Goal: Transaction & Acquisition: Purchase product/service

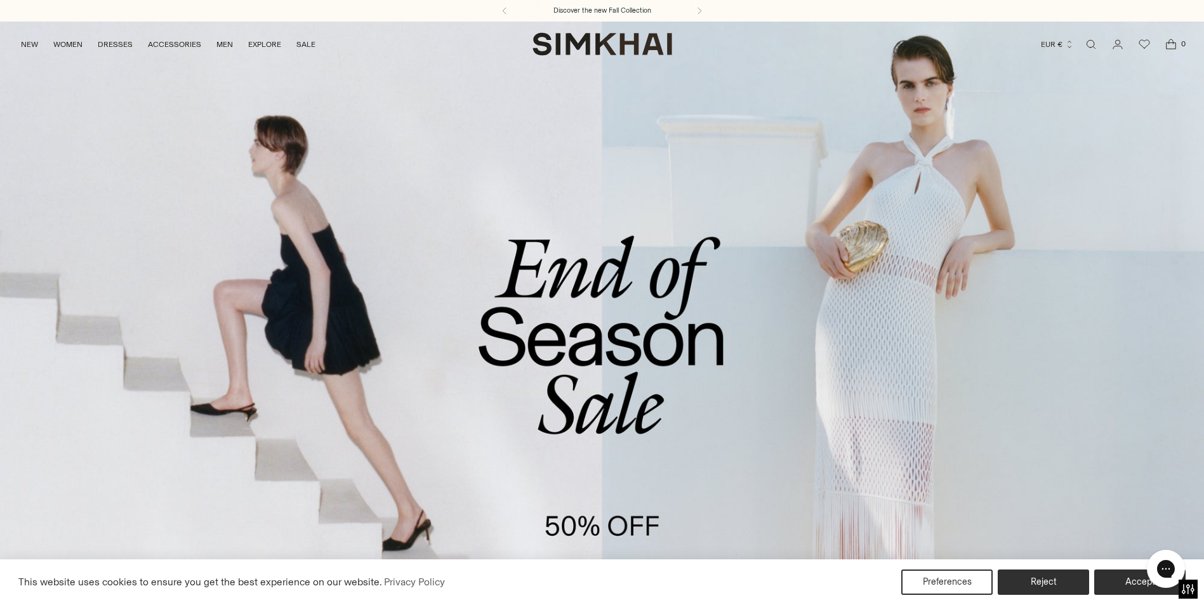
click at [592, 391] on link "/collections/sale" at bounding box center [602, 366] width 1204 height 691
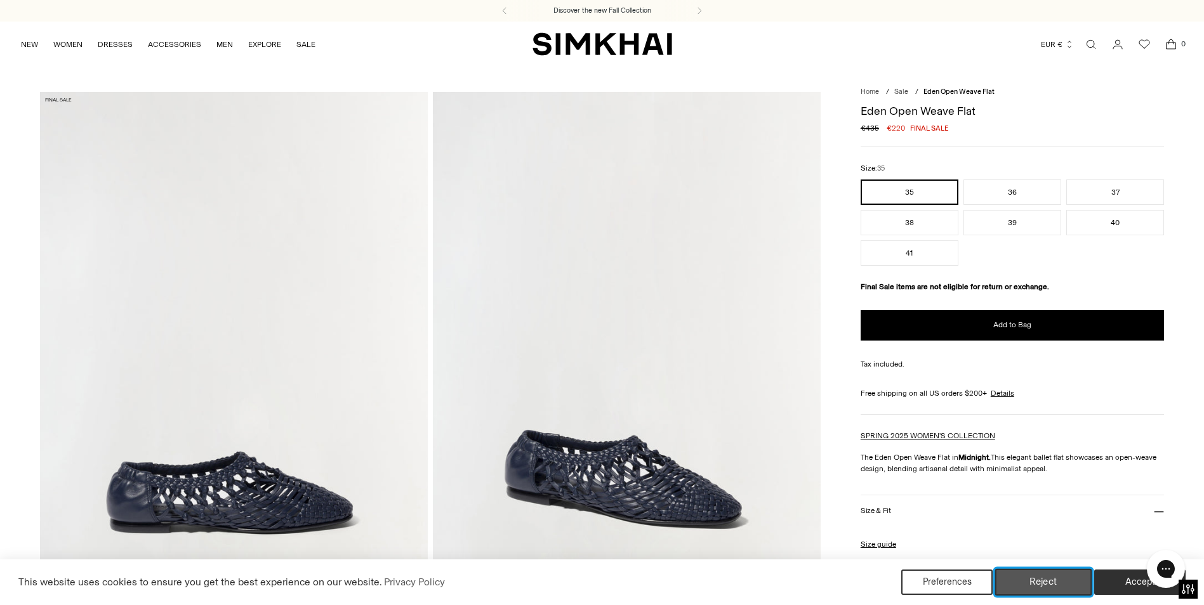
click at [1030, 590] on button "Reject" at bounding box center [1043, 582] width 97 height 27
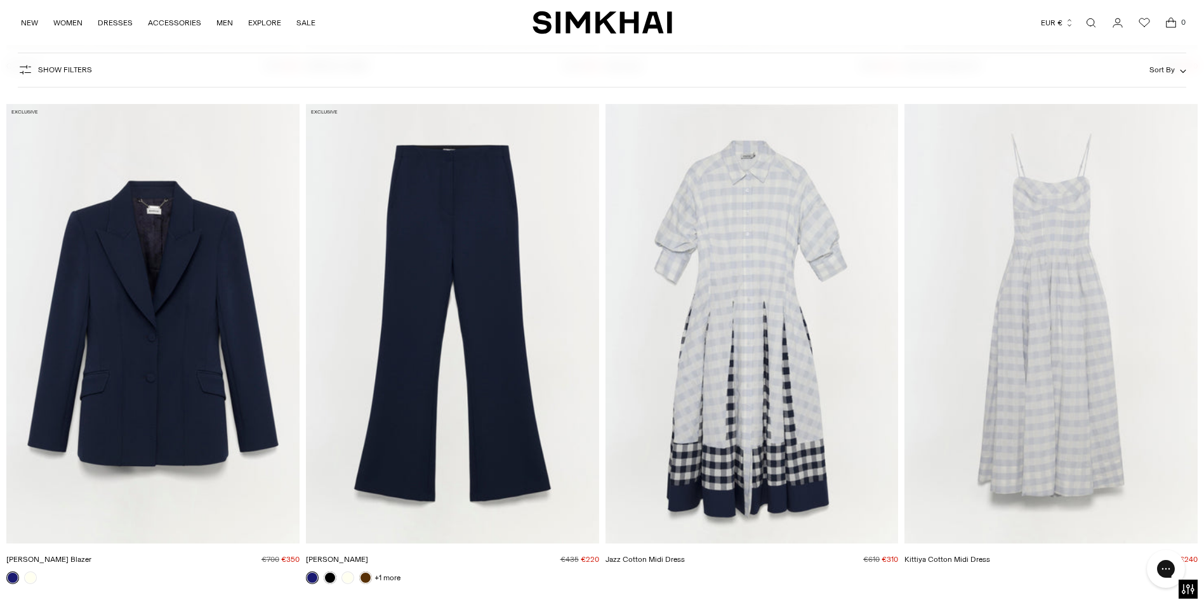
scroll to position [635, 0]
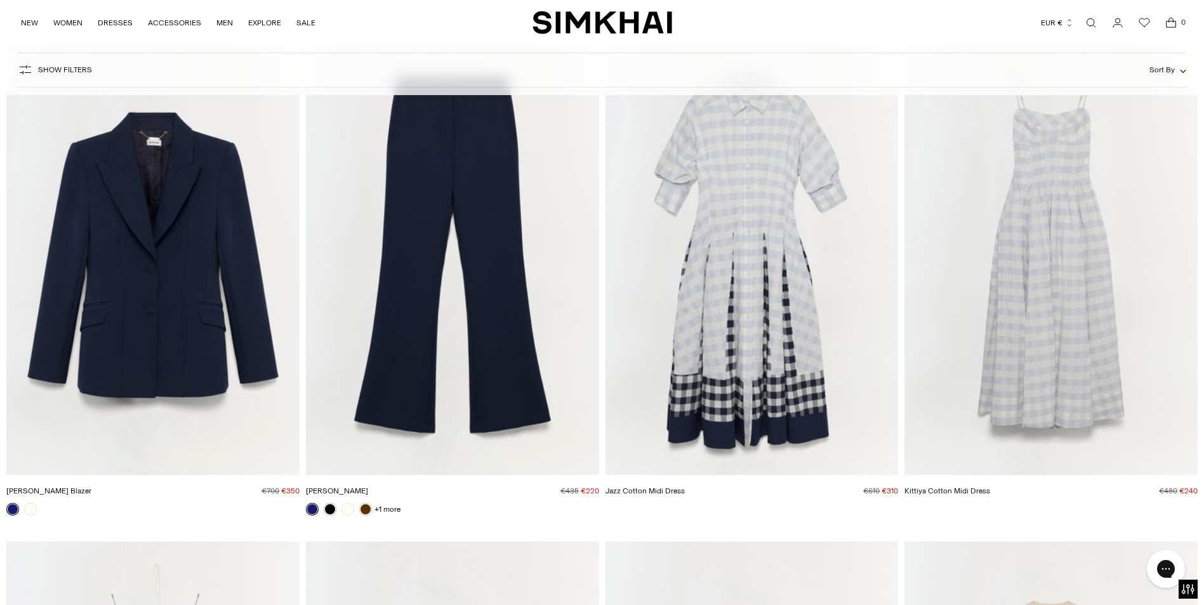
click at [0, 0] on img "Maddix Blazer" at bounding box center [0, 0] width 0 height 0
click at [77, 69] on span "Show Filters" at bounding box center [65, 69] width 54 height 9
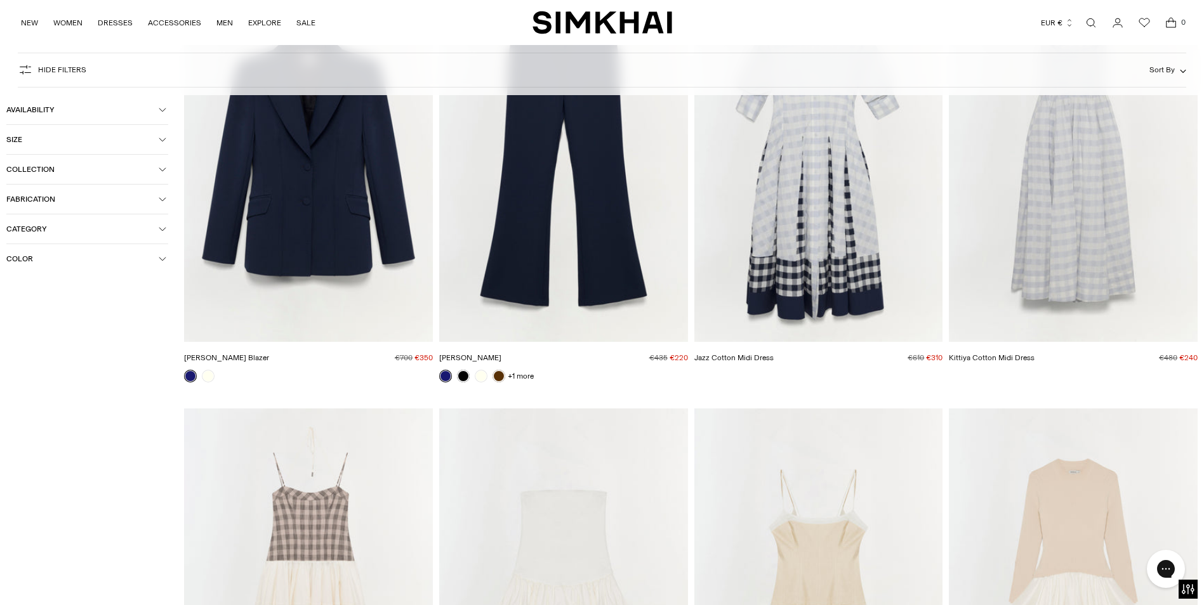
click at [159, 133] on button "Size" at bounding box center [87, 139] width 162 height 29
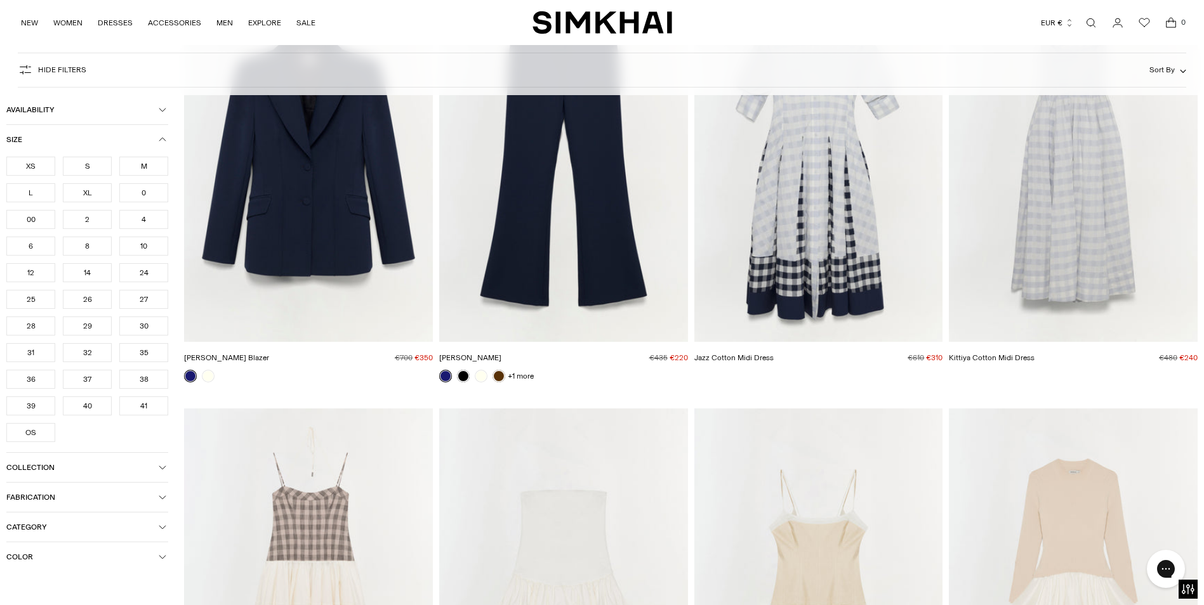
click at [88, 163] on div "S" at bounding box center [87, 166] width 49 height 19
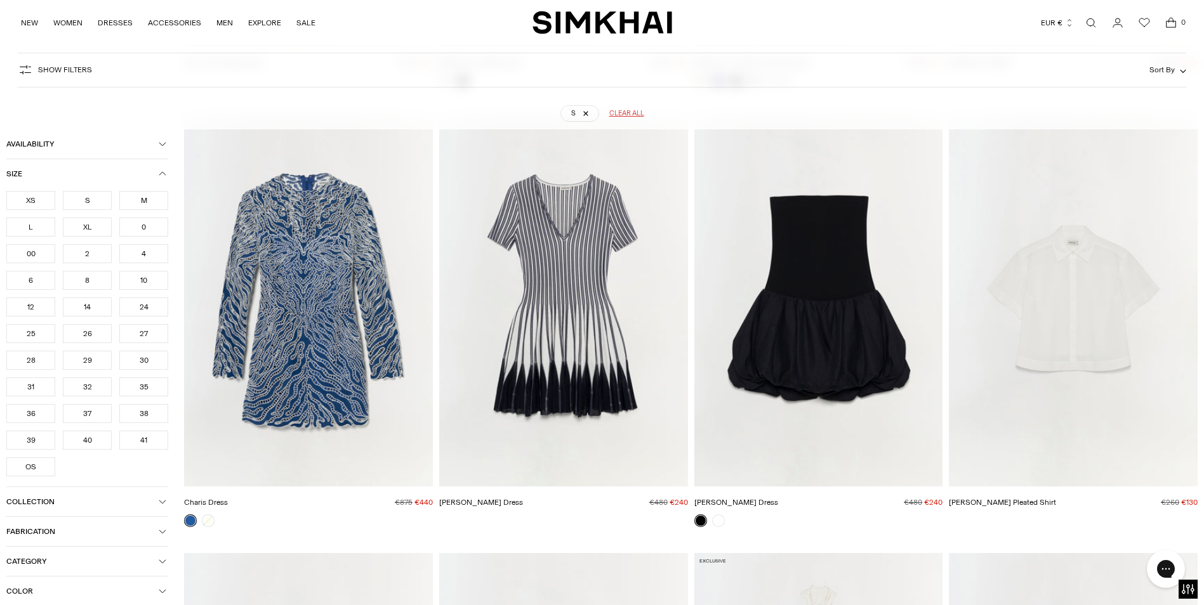
scroll to position [94, 0]
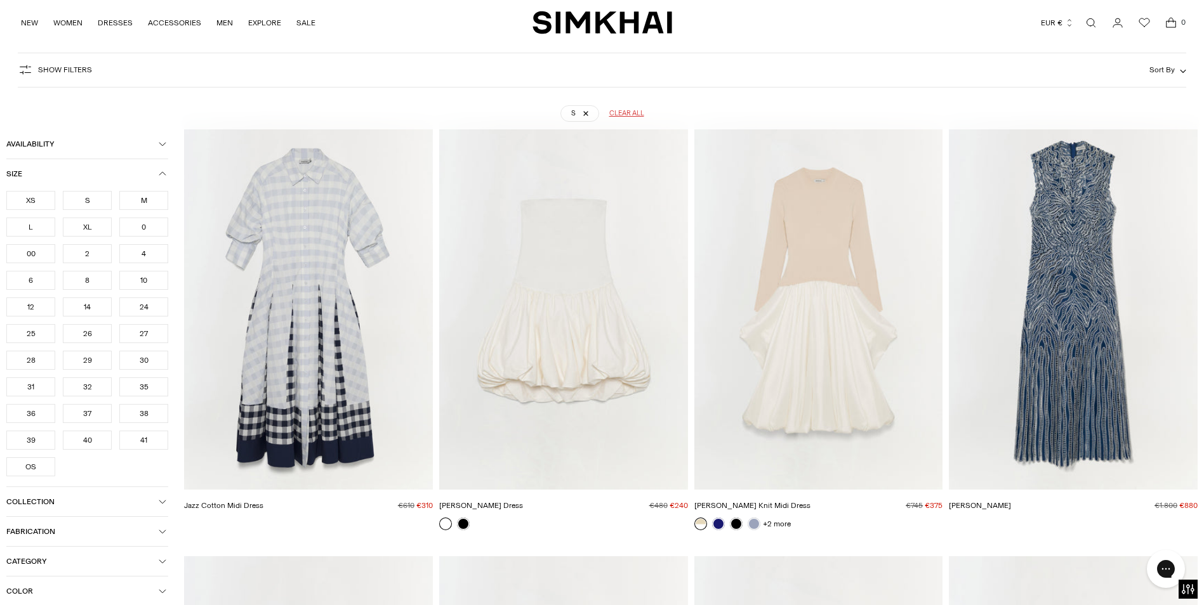
click at [147, 254] on div "4" at bounding box center [143, 253] width 49 height 19
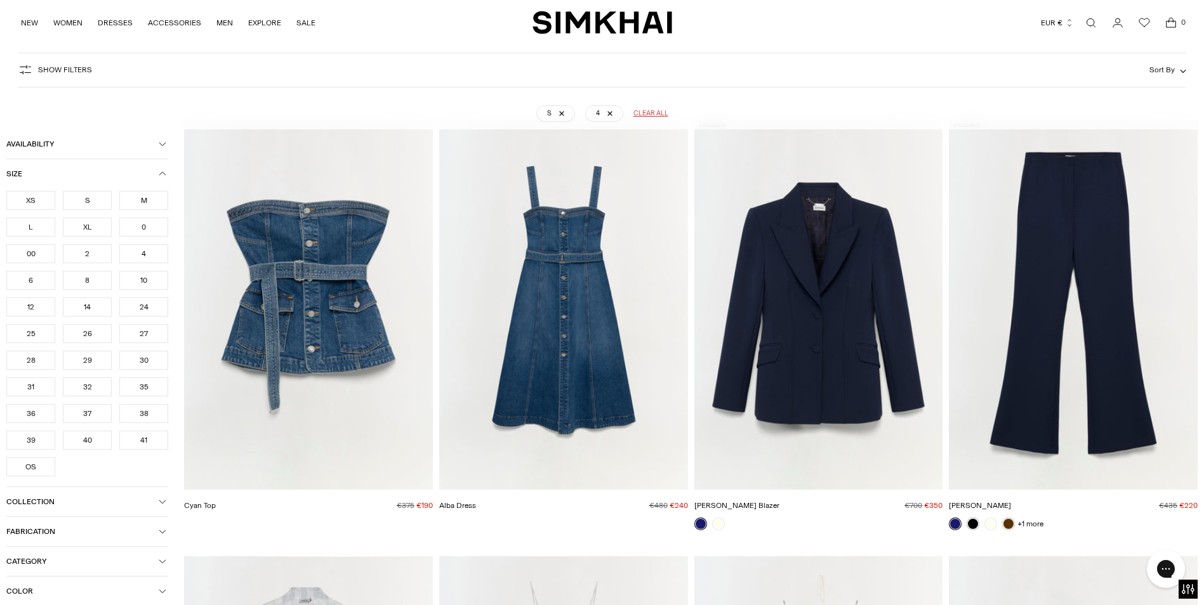
click at [160, 172] on icon "button" at bounding box center [163, 174] width 8 height 8
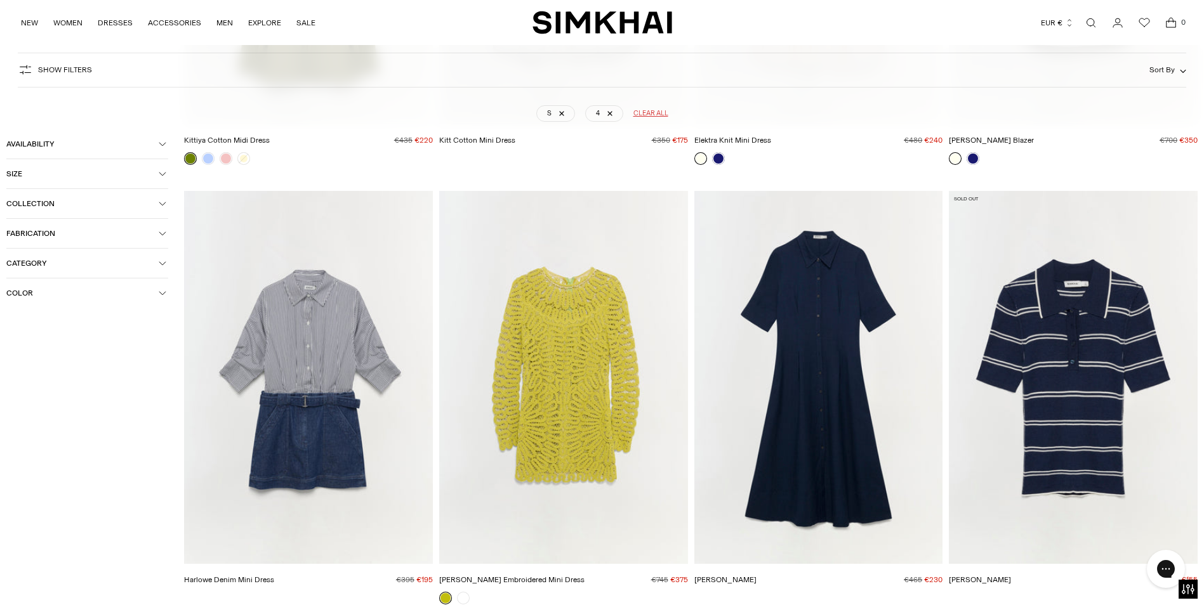
scroll to position [5425, 0]
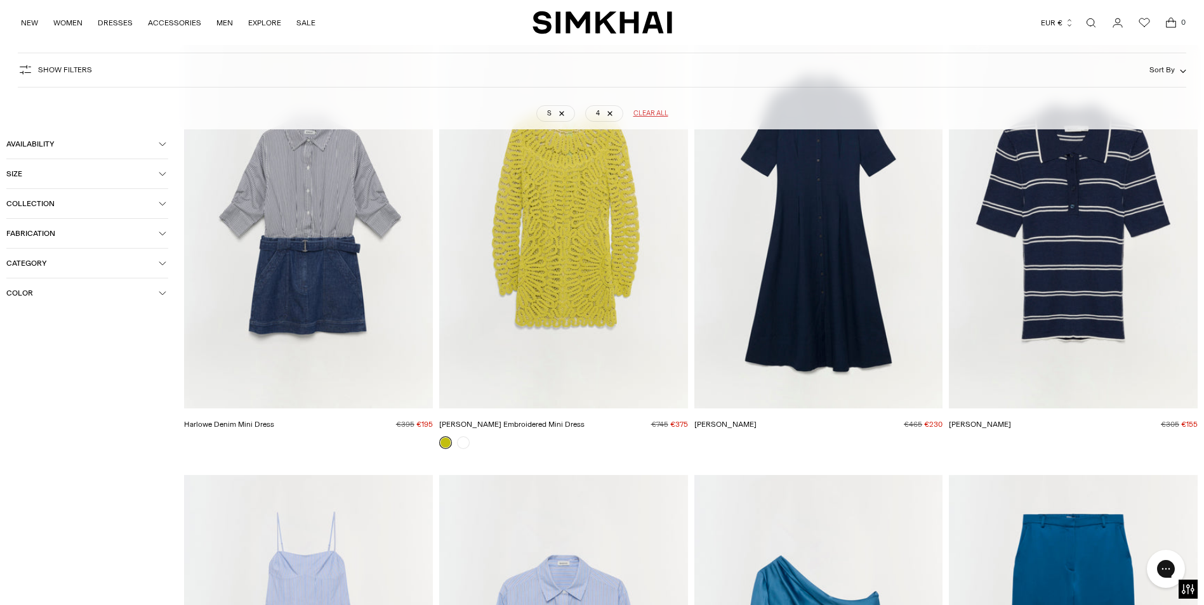
click at [0, 0] on img "Claudine Dress" at bounding box center [0, 0] width 0 height 0
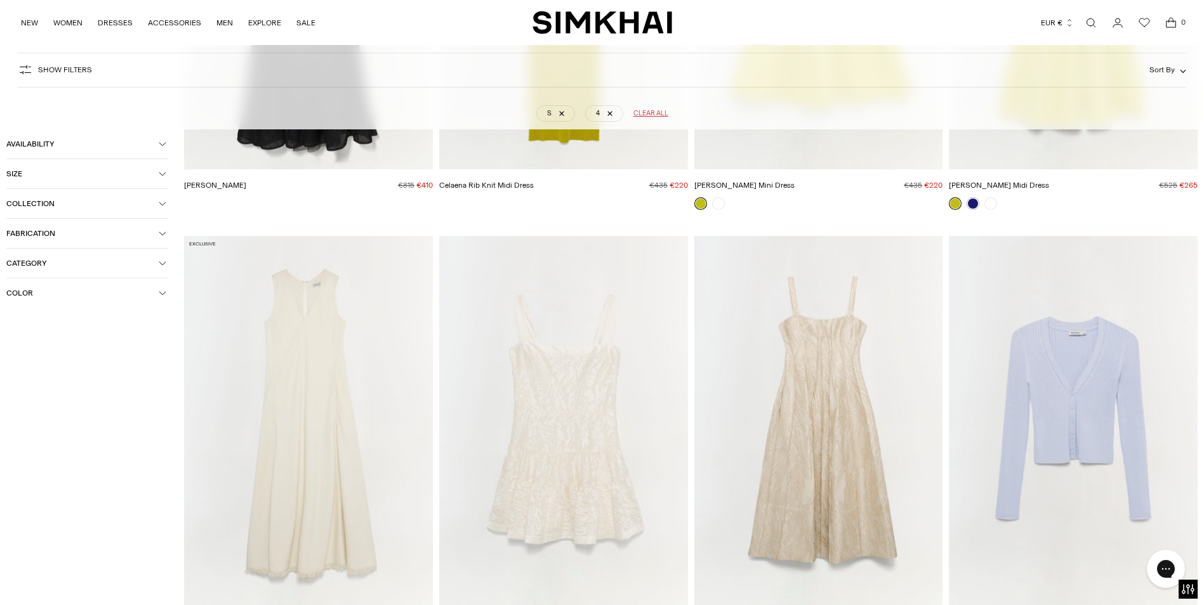
scroll to position [10566, 0]
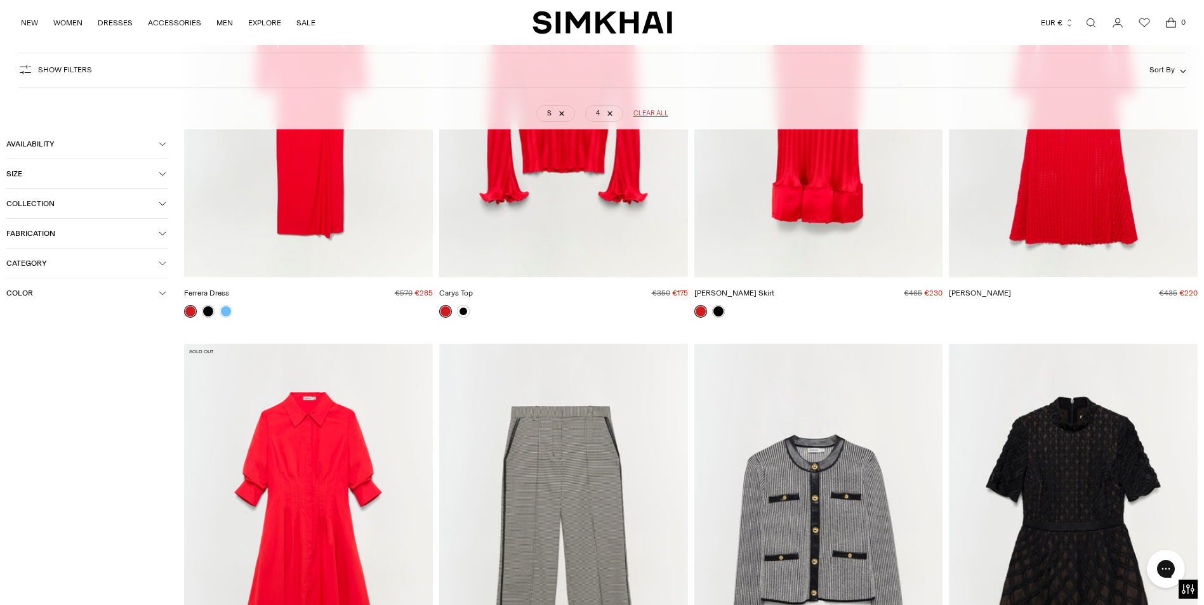
scroll to position [17992, 0]
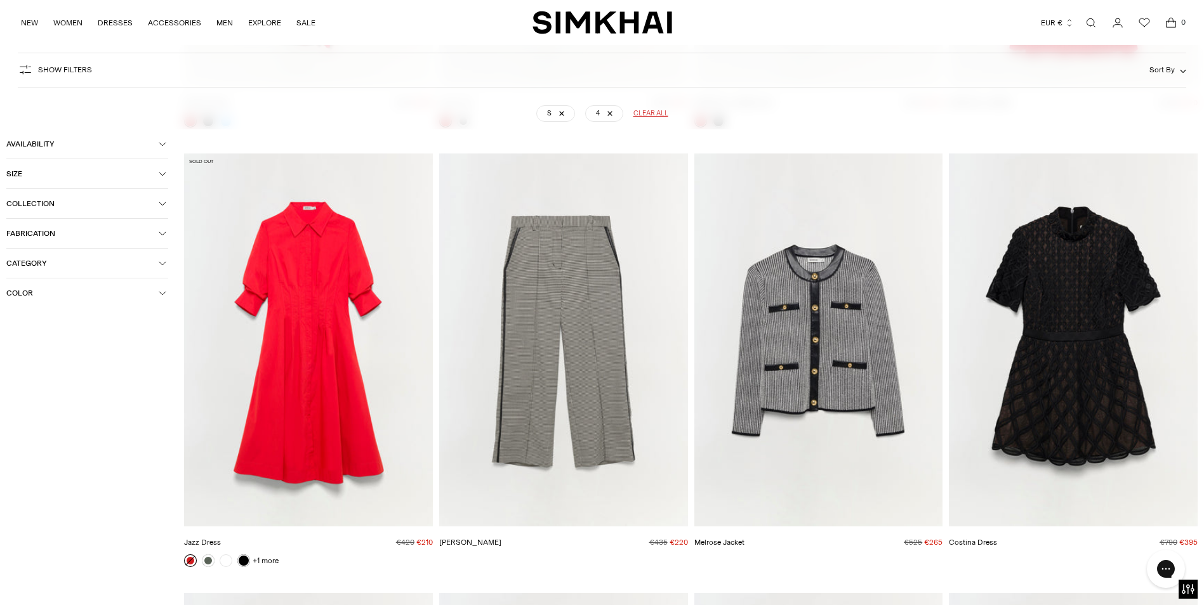
click at [0, 0] on img "Jazz Dress" at bounding box center [0, 0] width 0 height 0
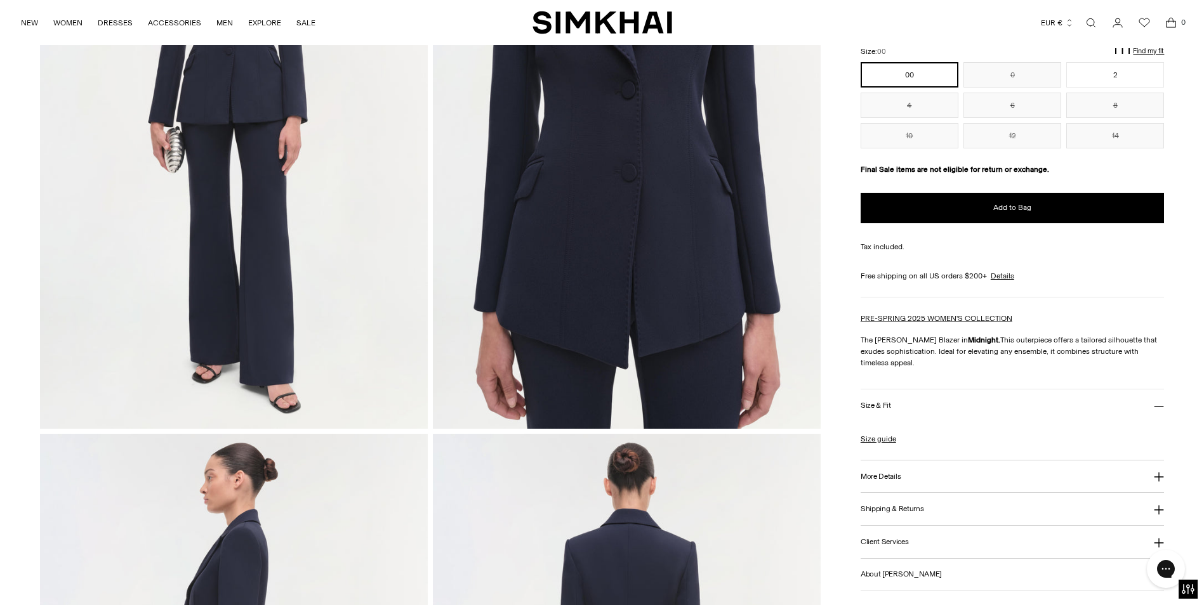
scroll to position [254, 0]
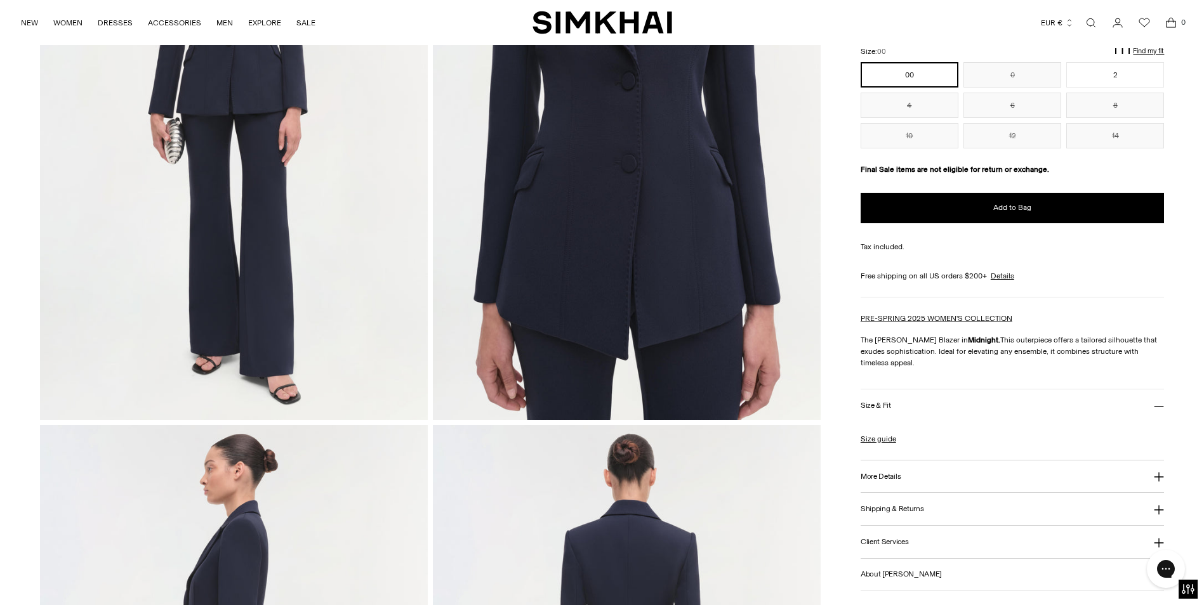
click at [1160, 472] on icon at bounding box center [1159, 477] width 10 height 10
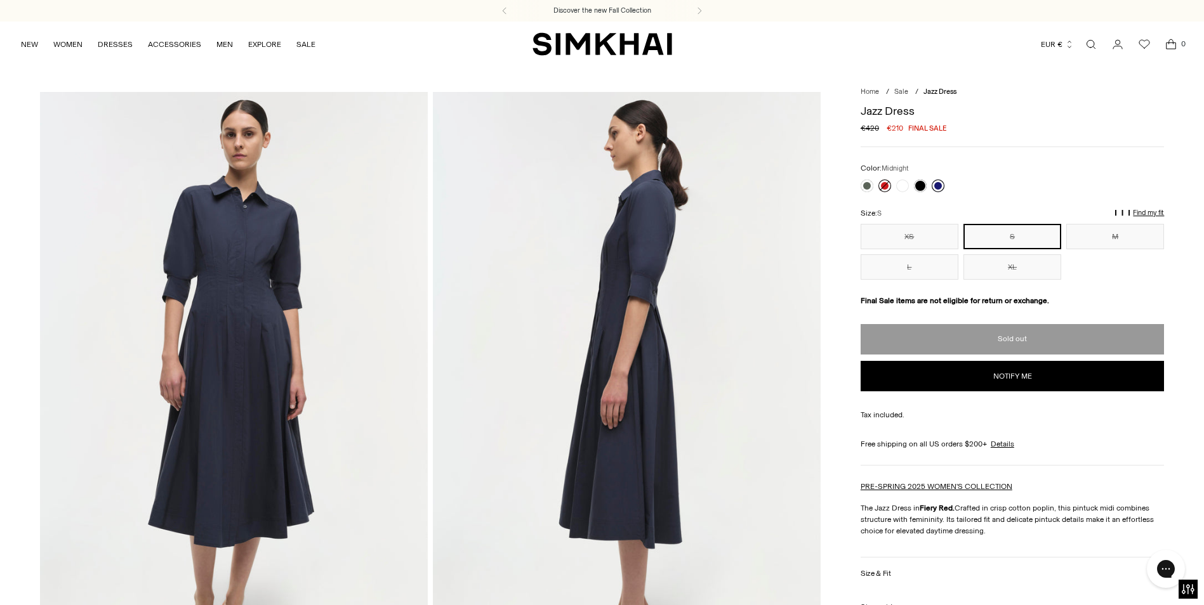
click at [941, 185] on link at bounding box center [938, 186] width 13 height 13
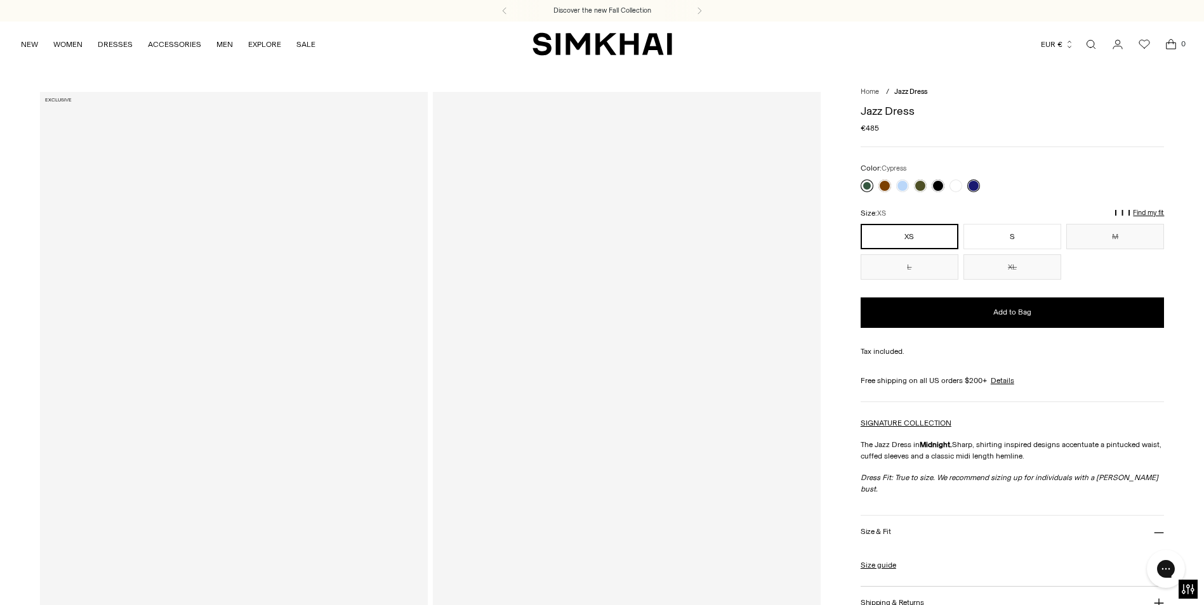
click at [863, 185] on link at bounding box center [867, 186] width 13 height 13
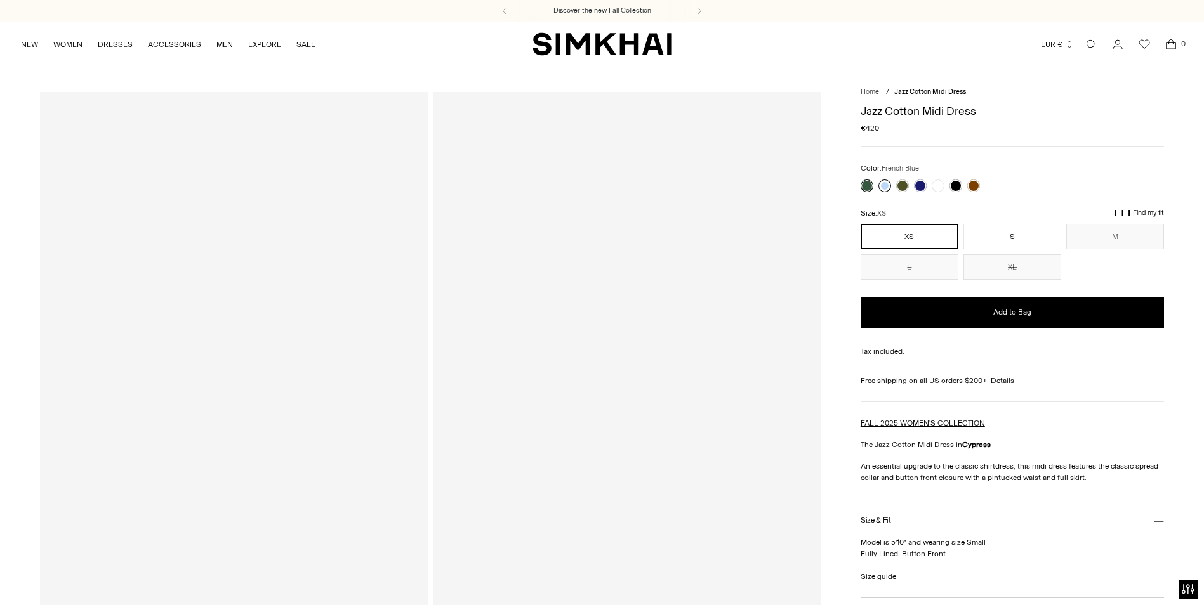
click at [883, 188] on link at bounding box center [884, 186] width 13 height 13
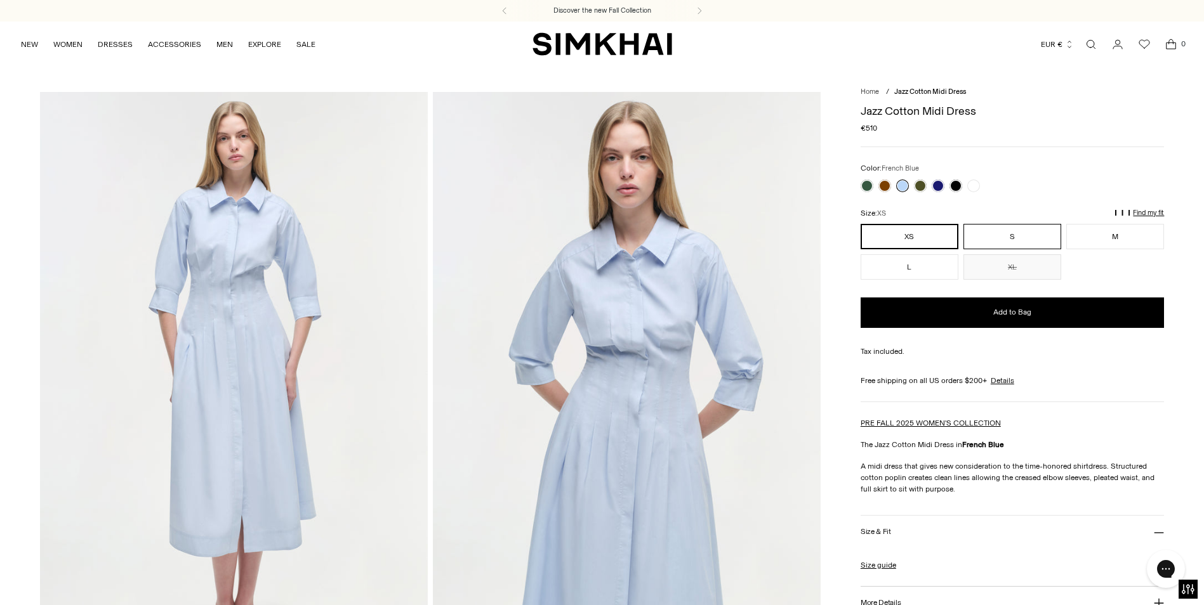
click at [1014, 236] on button "S" at bounding box center [1012, 236] width 98 height 25
